Goal: Information Seeking & Learning: Find specific fact

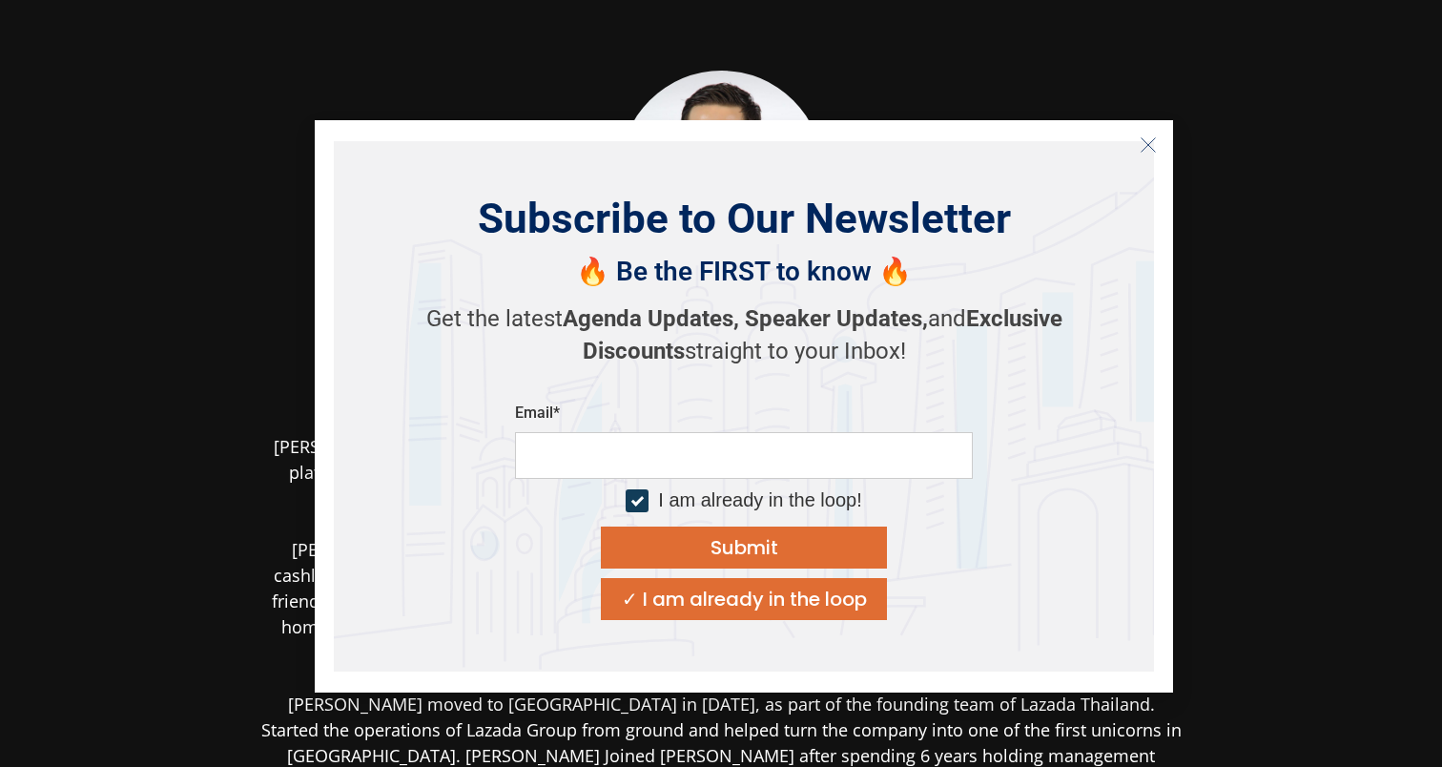
click at [1140, 142] on icon "Close" at bounding box center [1148, 144] width 17 height 17
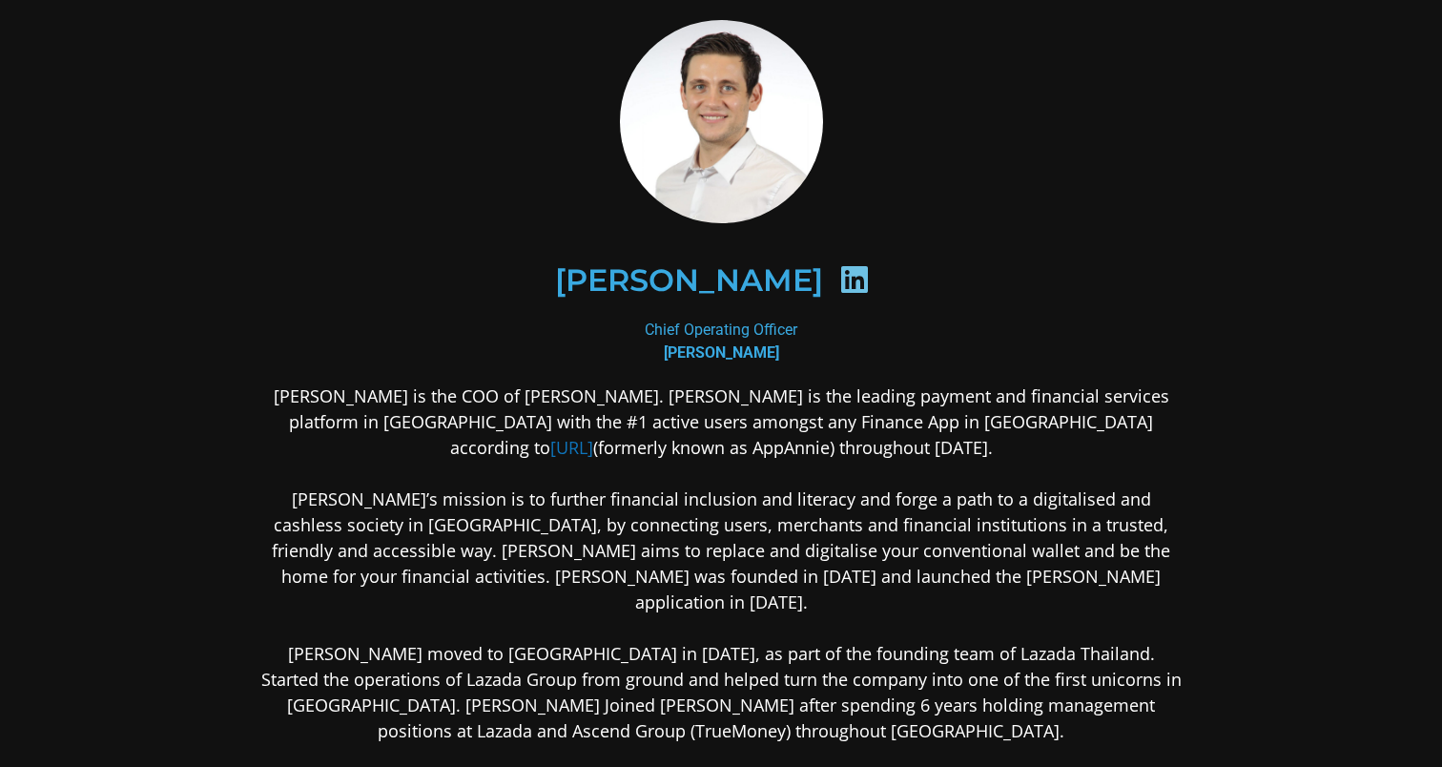
scroll to position [65, 0]
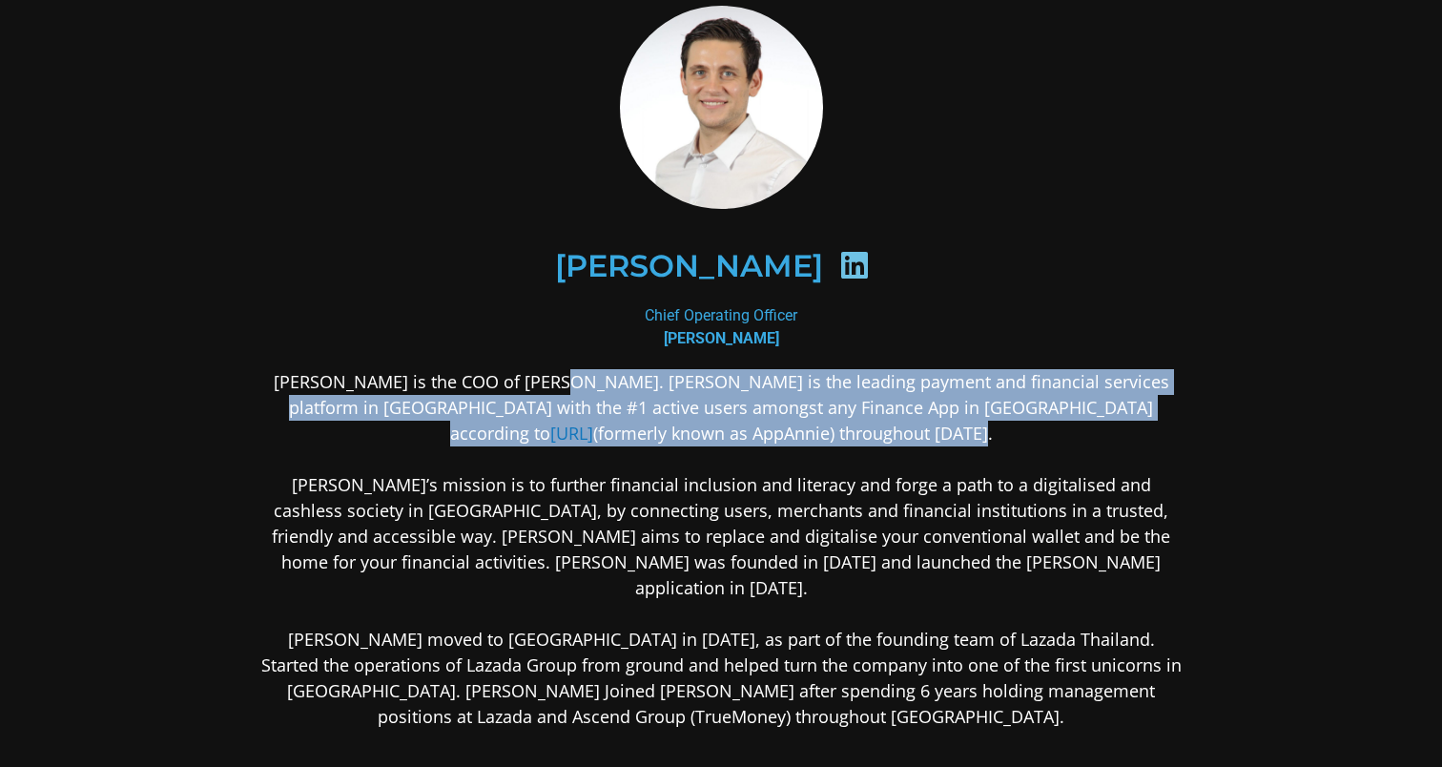
drag, startPoint x: 556, startPoint y: 383, endPoint x: 764, endPoint y: 426, distance: 212.3
click at [764, 426] on p "[PERSON_NAME] is the COO of [PERSON_NAME]. [PERSON_NAME] is the leading payment…" at bounding box center [720, 549] width 927 height 360
copy p "the leading payment and financial services platform in [GEOGRAPHIC_DATA] with t…"
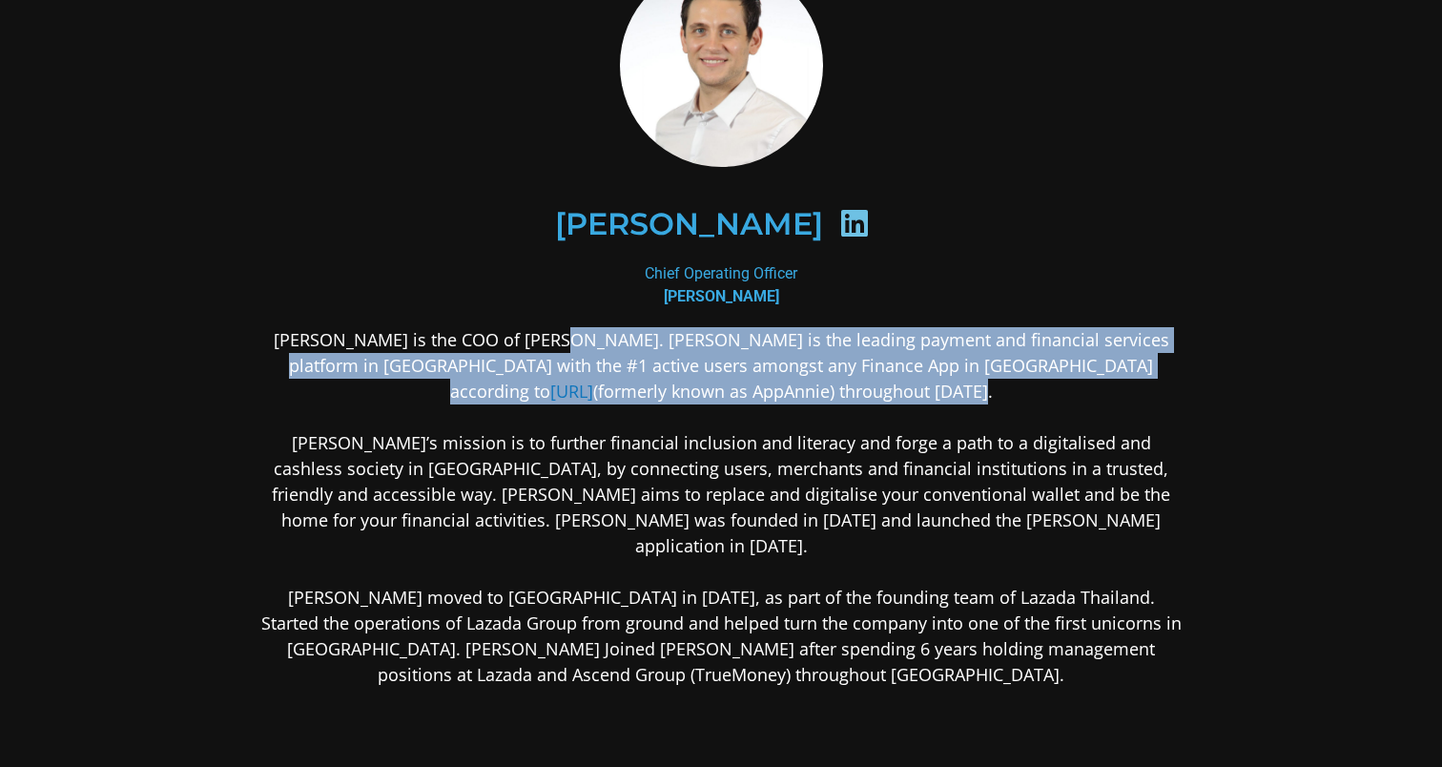
scroll to position [111, 0]
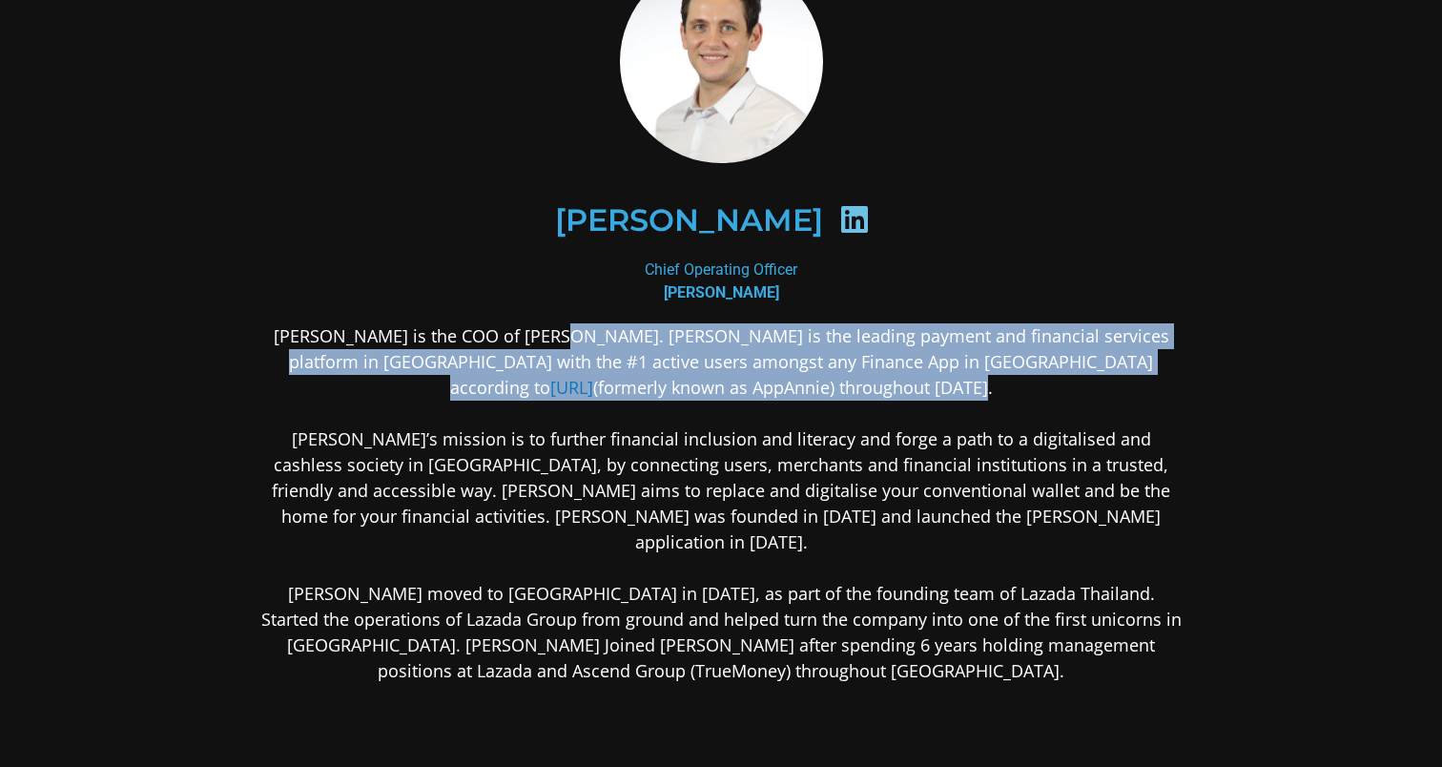
click at [1139, 465] on p "[PERSON_NAME] is the COO of [PERSON_NAME]. [PERSON_NAME] is the leading payment…" at bounding box center [720, 503] width 927 height 360
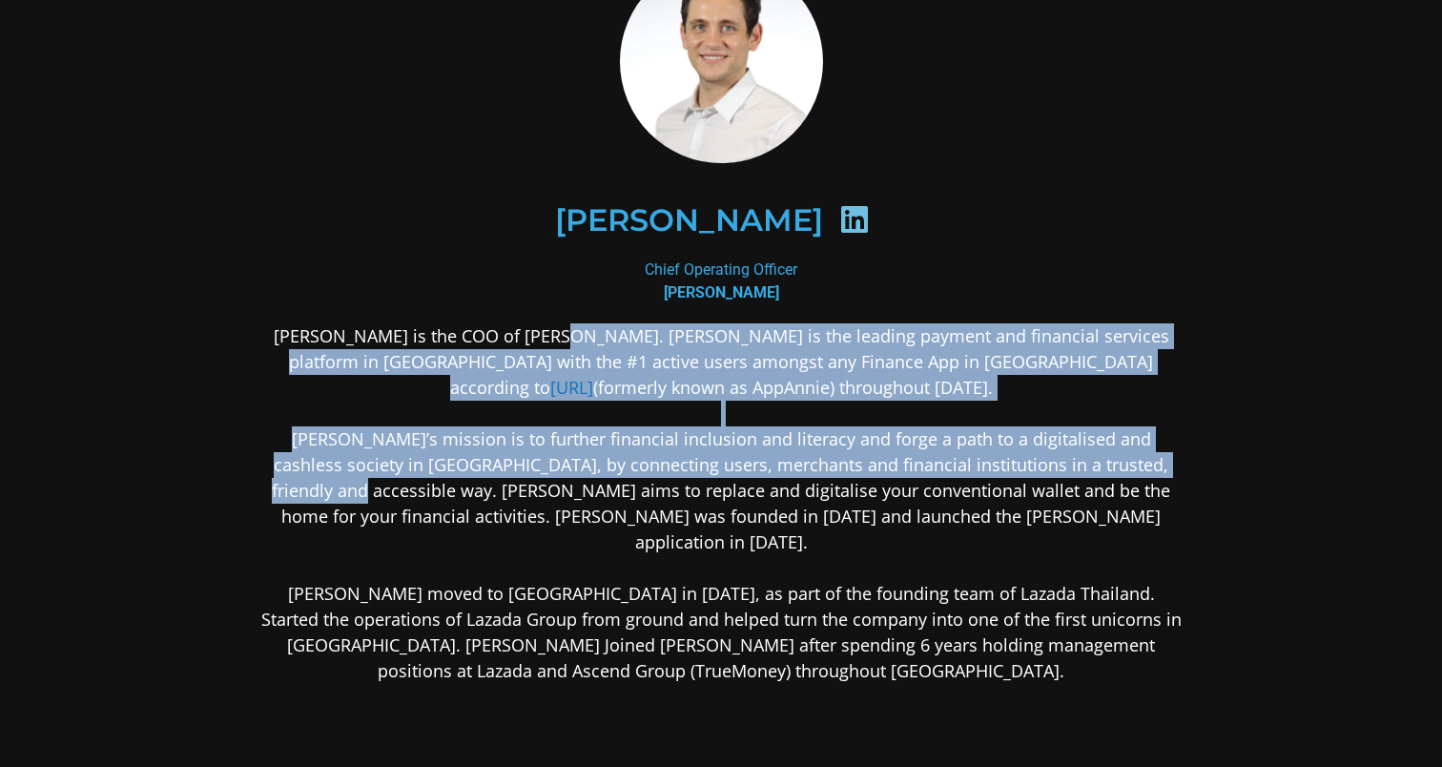
copy p "the leading payment and financial services platform in [GEOGRAPHIC_DATA] with t…"
click at [723, 212] on h2 "[PERSON_NAME]" at bounding box center [689, 220] width 268 height 31
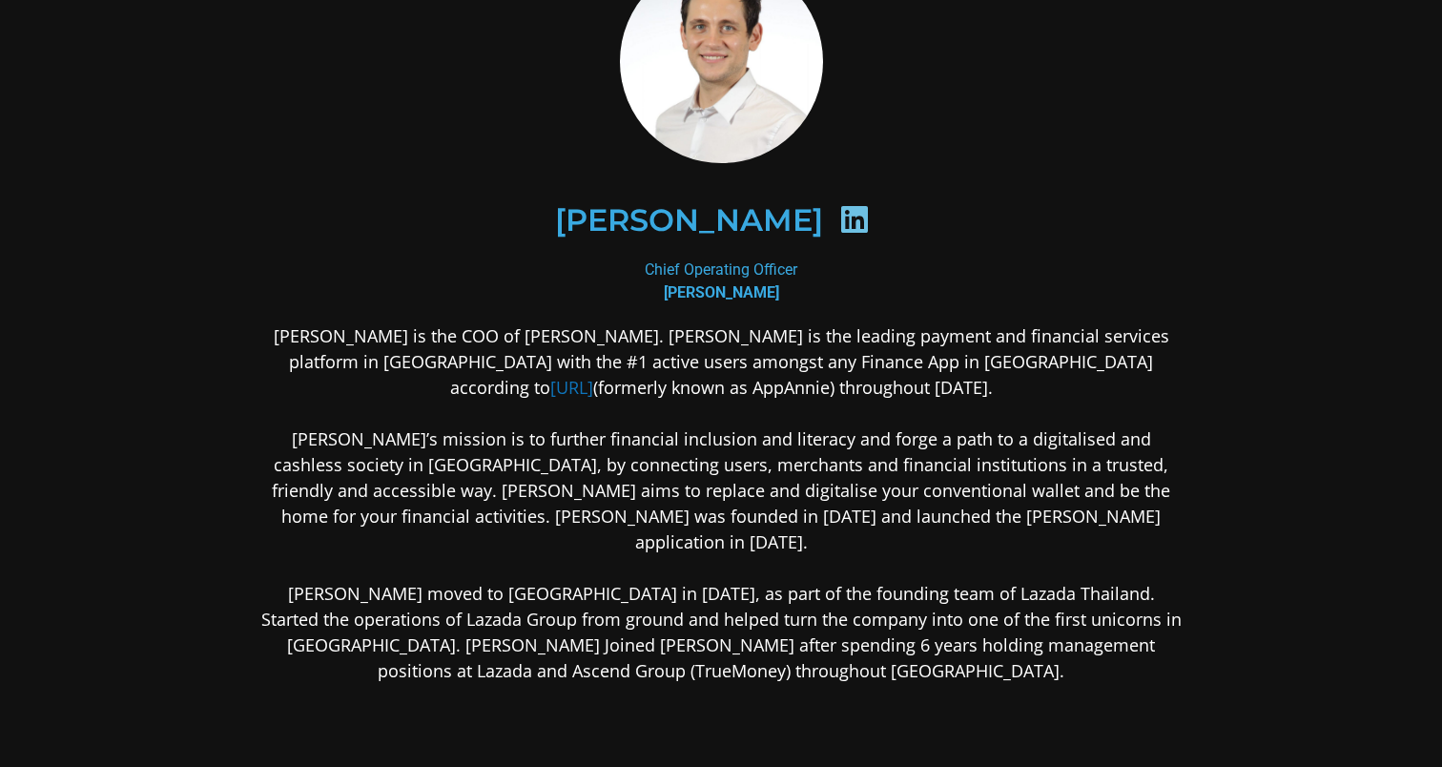
click at [723, 212] on h2 "[PERSON_NAME]" at bounding box center [689, 220] width 268 height 31
copy h2 "Krstevski"
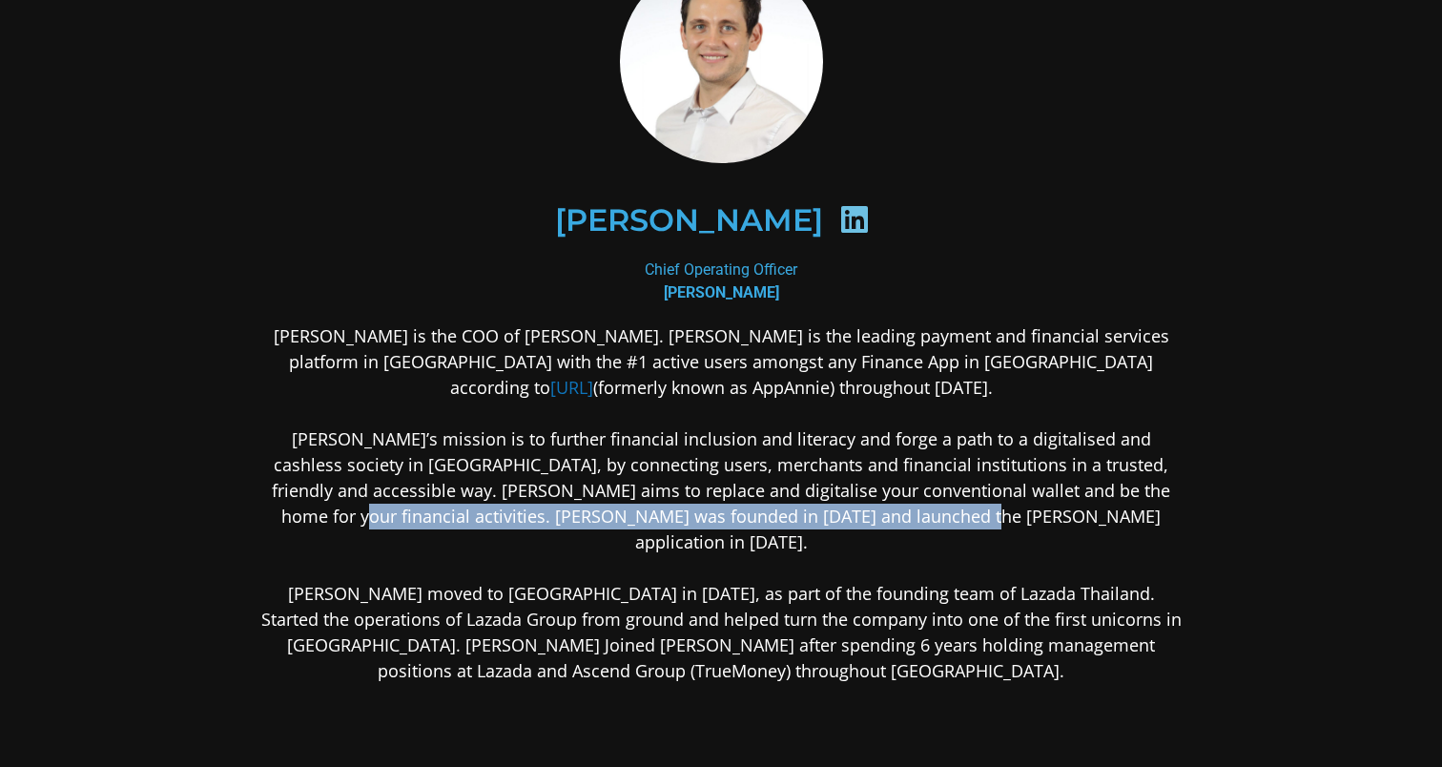
drag, startPoint x: 1078, startPoint y: 493, endPoint x: 1076, endPoint y: 515, distance: 22.0
click at [1076, 515] on p "[PERSON_NAME] is the COO of [PERSON_NAME]. [PERSON_NAME] is the leading payment…" at bounding box center [720, 503] width 927 height 360
copy p "[PERSON_NAME] was founded in [DATE] and launched the [PERSON_NAME] application …"
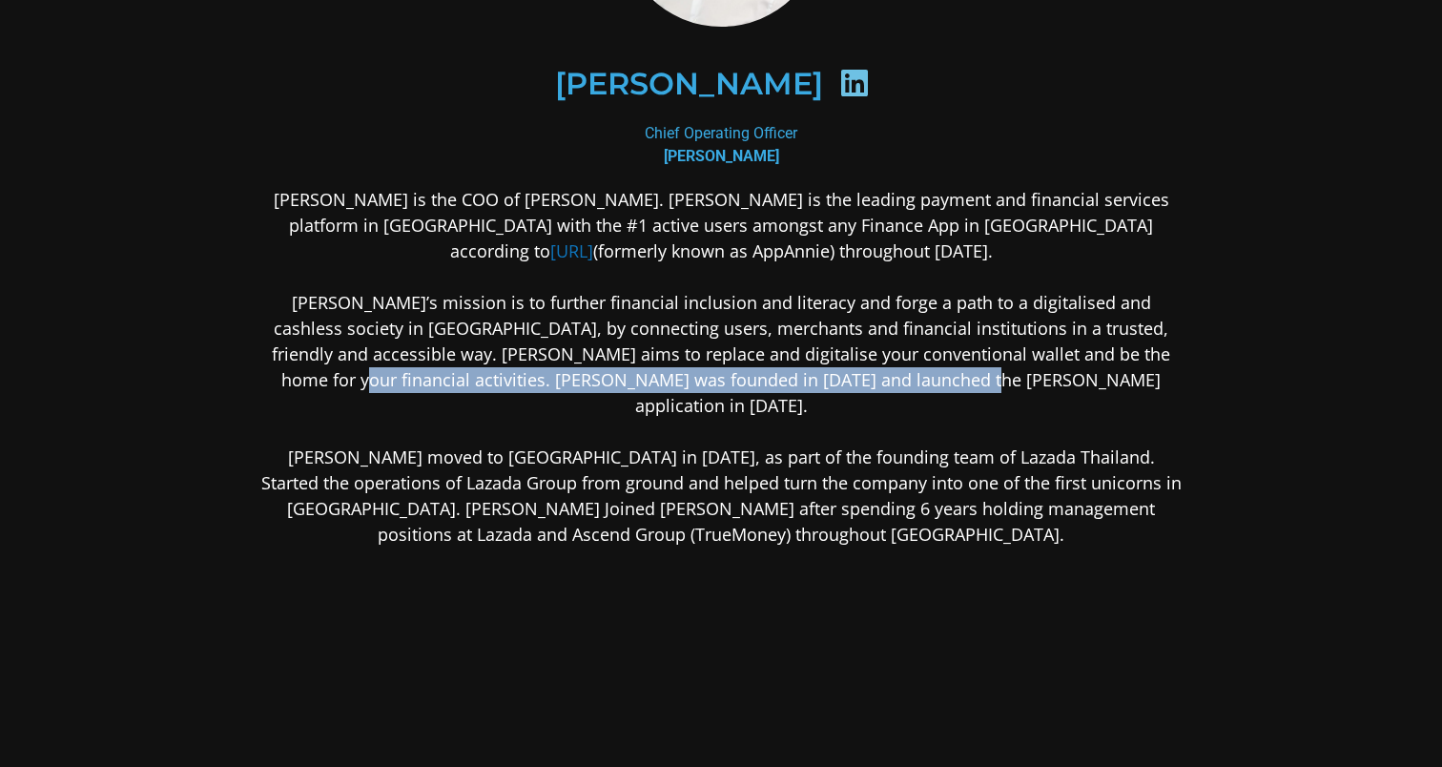
scroll to position [374, 0]
